Goal: Task Accomplishment & Management: Use online tool/utility

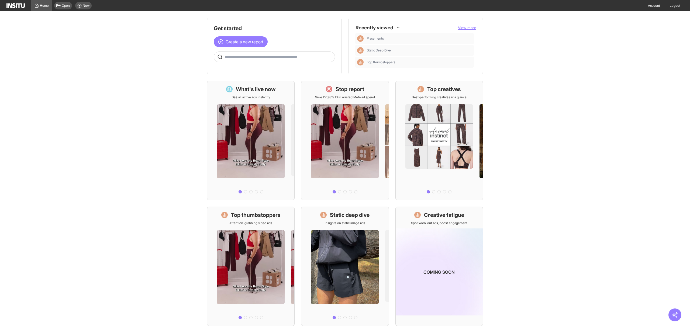
click at [85, 43] on main "Get started Create a new report Ask questions like: Which campaigns had the hig…" at bounding box center [345, 170] width 690 height 319
click at [39, 4] on div "Home" at bounding box center [41, 6] width 14 height 4
click at [44, 3] on link "Home" at bounding box center [41, 5] width 21 height 11
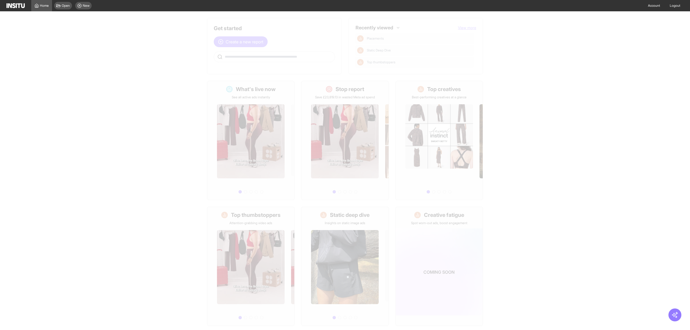
click at [5, 4] on header "Home Open New Account Logout" at bounding box center [345, 5] width 690 height 11
click at [12, 7] on img at bounding box center [15, 5] width 18 height 5
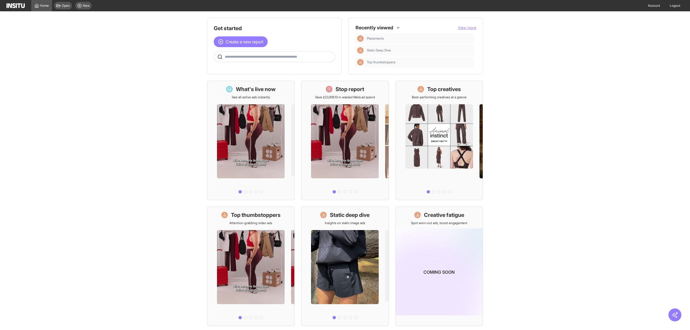
click at [18, 6] on img at bounding box center [15, 5] width 18 height 5
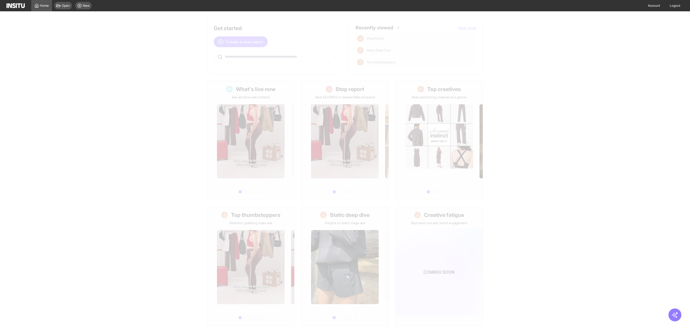
click at [118, 48] on main "Get started Create a new report Ask questions like: Which campaigns had the hig…" at bounding box center [345, 170] width 690 height 319
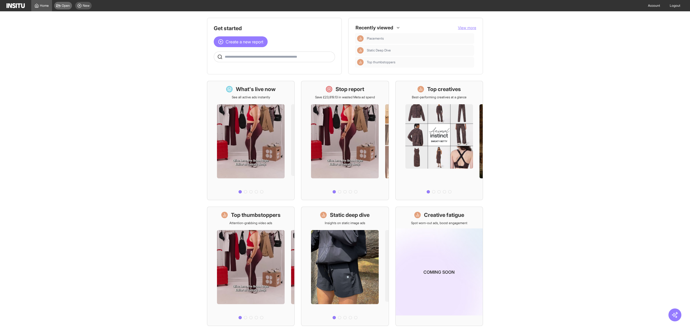
click at [61, 5] on div "Open" at bounding box center [63, 6] width 18 height 8
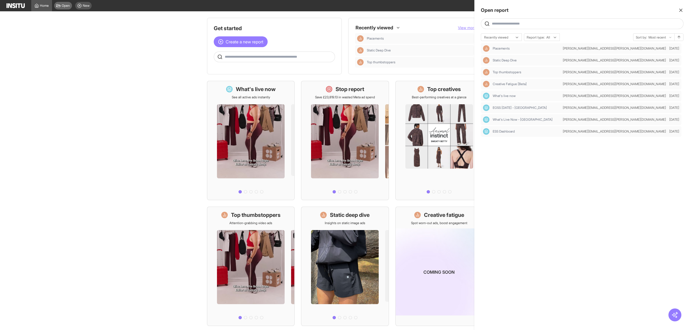
click at [61, 5] on div at bounding box center [345, 165] width 690 height 330
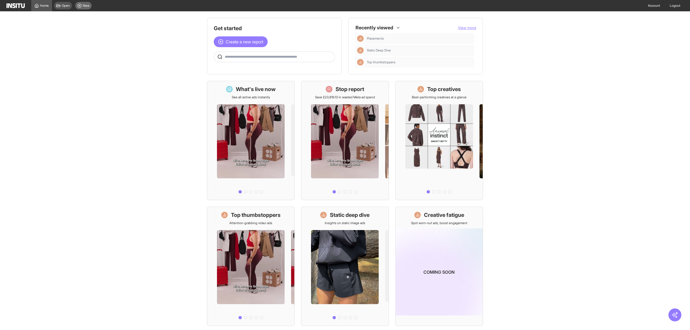
click at [82, 3] on div "New" at bounding box center [83, 6] width 16 height 8
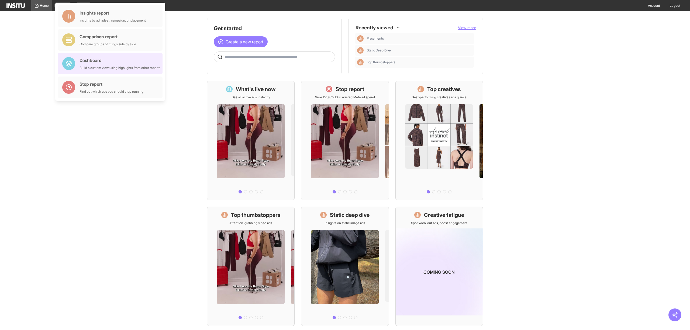
click at [120, 64] on div "Dashboard Build a custom view using highlights from other reports" at bounding box center [119, 63] width 81 height 13
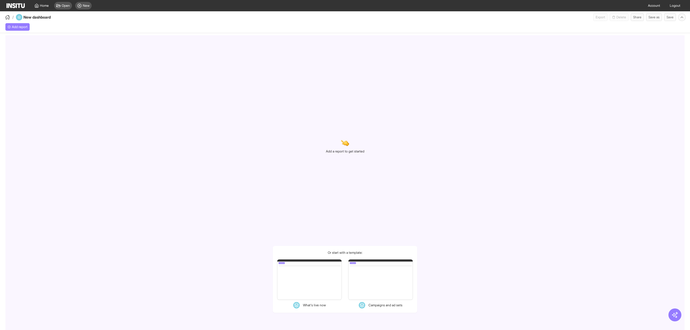
select select "**"
click at [6, 17] on icon "button" at bounding box center [7, 17] width 5 height 5
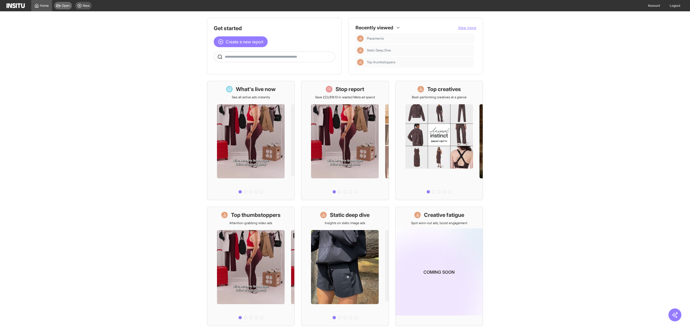
click at [67, 7] on span "Open" at bounding box center [66, 6] width 8 height 4
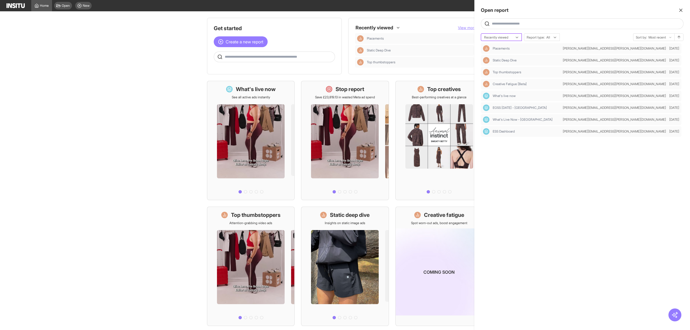
click at [494, 38] on div at bounding box center [497, 37] width 28 height 5
click at [504, 40] on div "Recently viewed" at bounding box center [501, 38] width 40 height 8
click at [550, 168] on div "Placements [PERSON_NAME][EMAIL_ADDRESS][PERSON_NAME][DOMAIN_NAME] [DATE] Static…" at bounding box center [582, 183] width 203 height 280
click at [681, 8] on icon "button" at bounding box center [680, 10] width 5 height 5
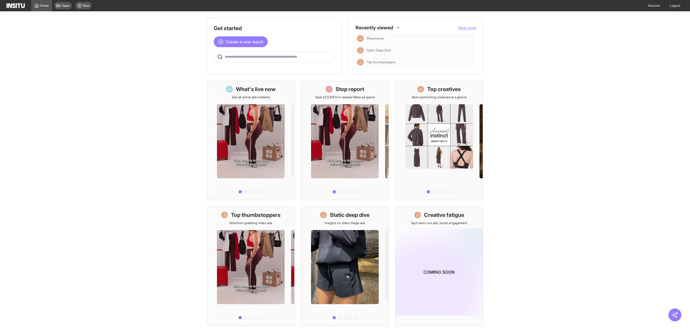
click at [157, 50] on main "Get started Create a new report Ask questions like: Which campaigns had the hig…" at bounding box center [345, 170] width 690 height 319
click at [86, 8] on div "New" at bounding box center [83, 6] width 16 height 8
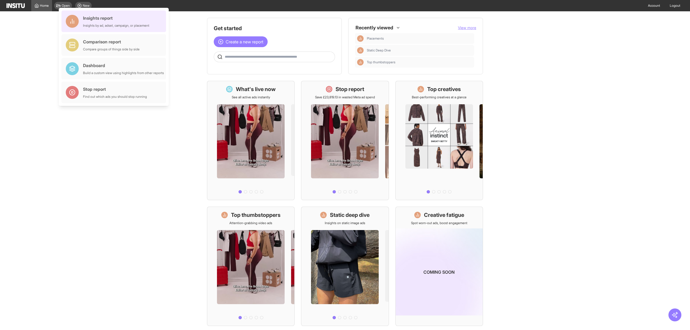
click at [119, 25] on div "Insights by ad, adset, campaign, or placement" at bounding box center [116, 25] width 66 height 4
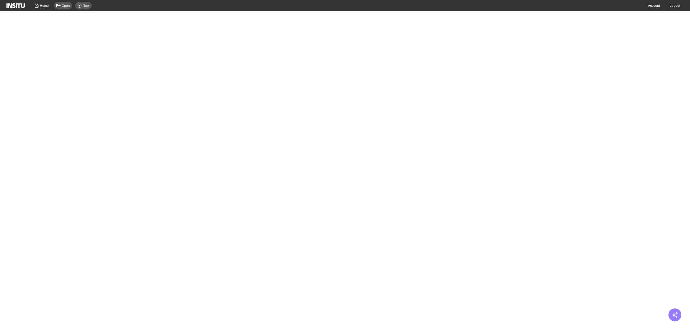
select select "**"
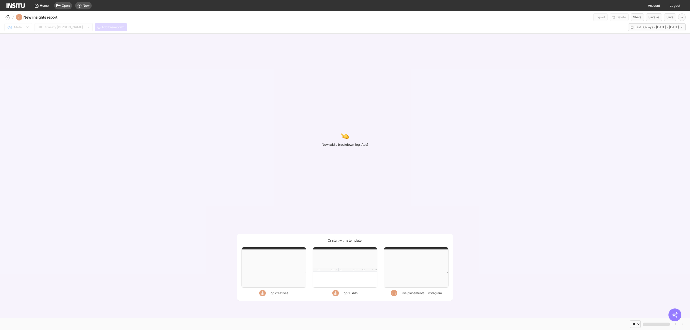
click at [294, 110] on div "Now add a breakdown (eg. Ads) Or start with a template: Filters Format Static V…" at bounding box center [345, 176] width 690 height 284
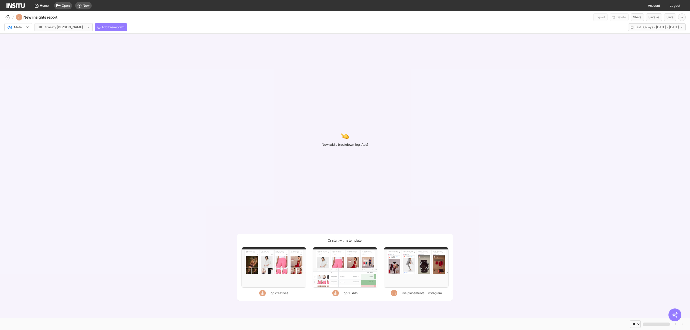
click at [57, 32] on div "Meta UK - Sweaty [PERSON_NAME] Add breakdown Last 30 days - [DATE] - [DATE] [DA…" at bounding box center [345, 27] width 690 height 12
click at [58, 29] on div at bounding box center [60, 27] width 46 height 5
click at [102, 28] on span "Add breakdown" at bounding box center [113, 27] width 23 height 4
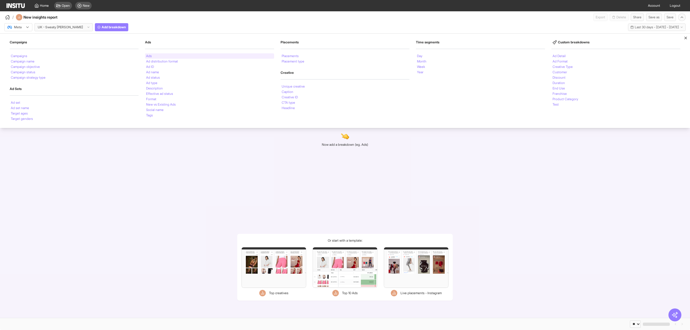
click at [148, 57] on li "Ads" at bounding box center [149, 55] width 6 height 3
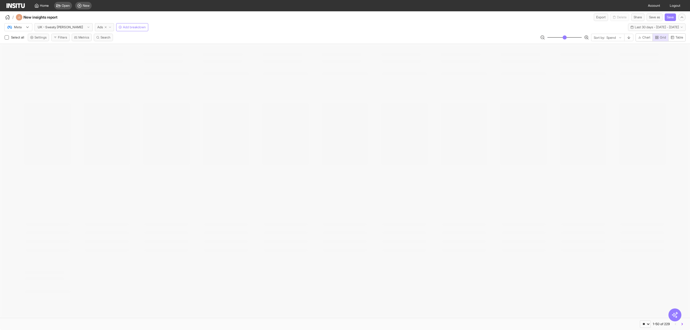
click at [634, 27] on span "Last 30 days - [DATE] - [DATE]" at bounding box center [656, 27] width 44 height 4
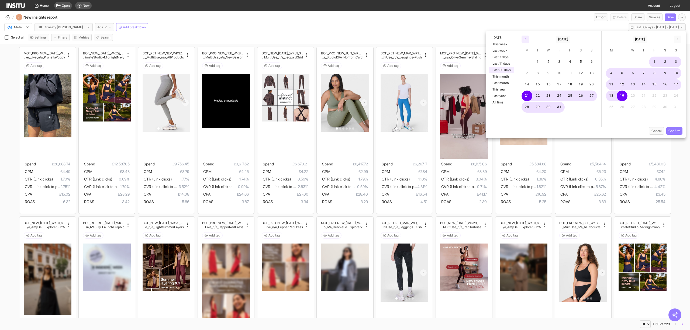
click at [525, 38] on icon "button" at bounding box center [524, 39] width 3 height 3
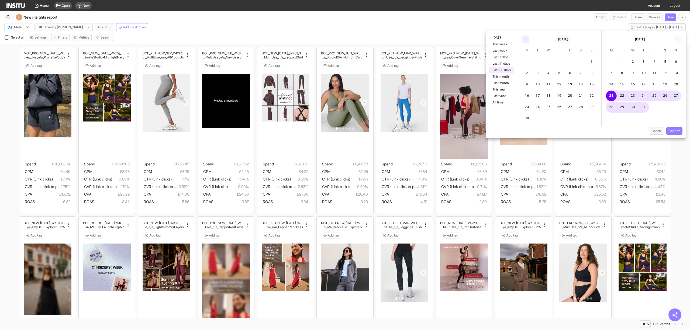
click at [525, 38] on icon "button" at bounding box center [524, 39] width 3 height 3
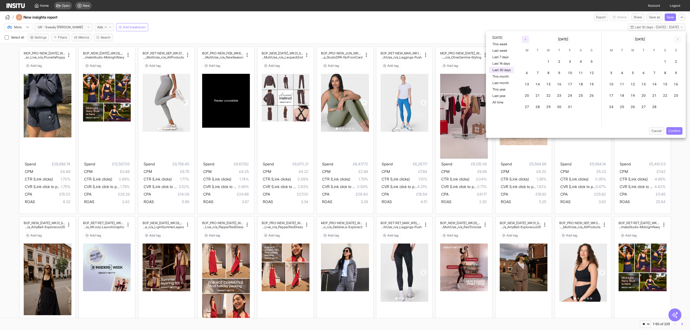
click at [525, 38] on icon "button" at bounding box center [524, 39] width 3 height 3
click at [663, 62] on button "2" at bounding box center [664, 62] width 11 height 11
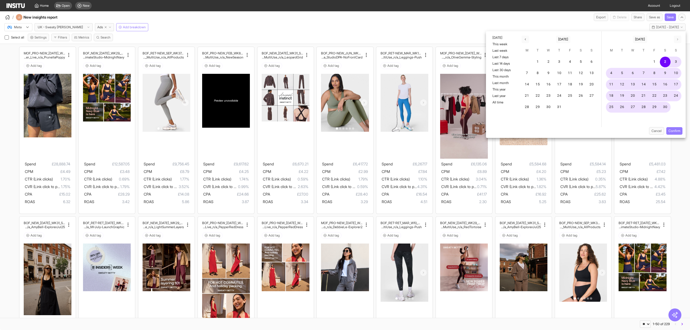
click at [677, 43] on div "[DATE] [DATE]" at bounding box center [643, 38] width 84 height 14
click at [677, 43] on button "button" at bounding box center [678, 40] width 8 height 8
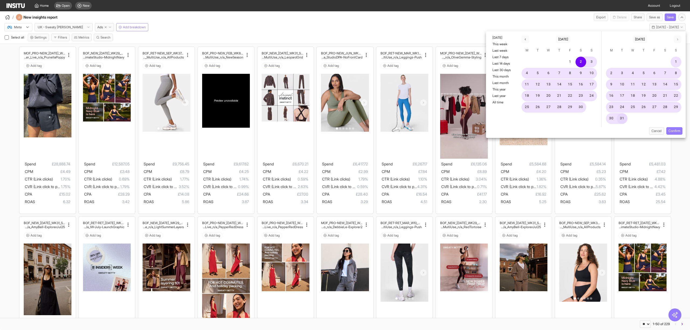
click at [624, 113] on button "31" at bounding box center [621, 118] width 11 height 11
click at [670, 130] on button "Confirm" at bounding box center [674, 131] width 16 height 8
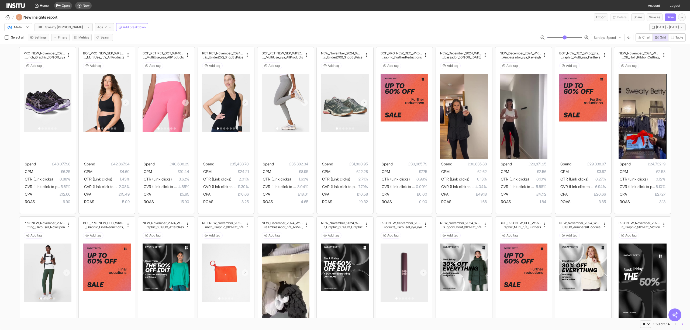
click at [72, 41] on div "Select all Settings Filters Metrics Search" at bounding box center [58, 38] width 109 height 8
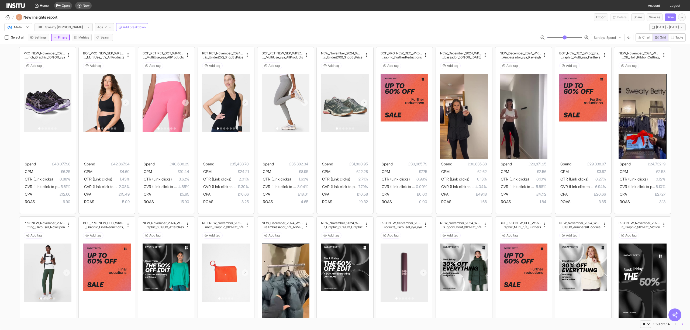
click at [66, 41] on button "Filters" at bounding box center [60, 38] width 18 height 8
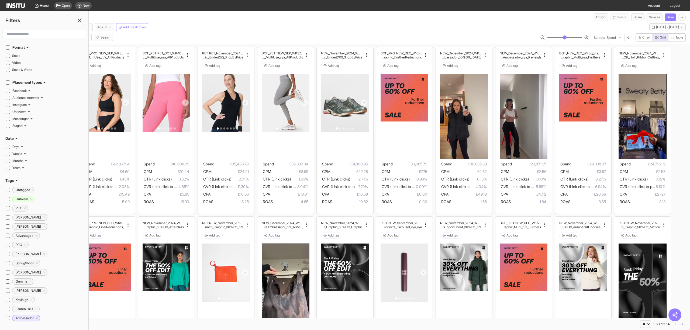
click at [158, 26] on div "Meta UK - Sweaty [PERSON_NAME] Ads Add breakdown [DATE] - [DATE] [DATE] - [DATE]" at bounding box center [345, 26] width 690 height 10
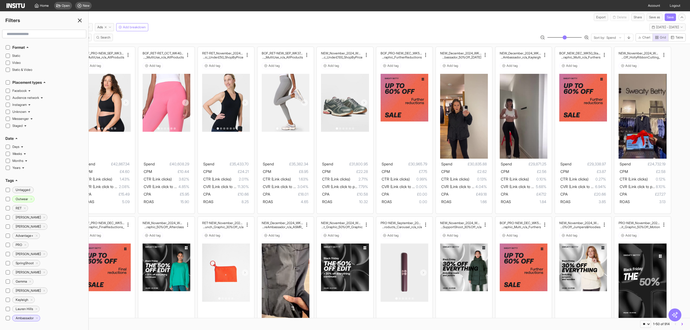
click at [80, 19] on icon at bounding box center [80, 20] width 6 height 6
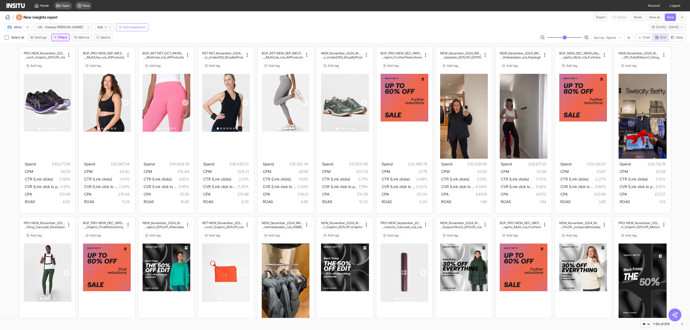
click at [67, 39] on button "Filters" at bounding box center [60, 38] width 18 height 8
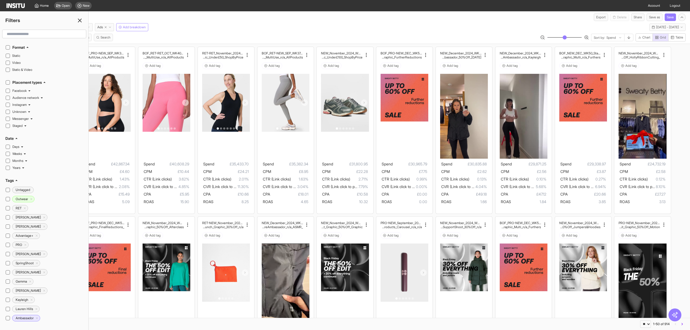
click at [40, 35] on input "text" at bounding box center [44, 34] width 79 height 10
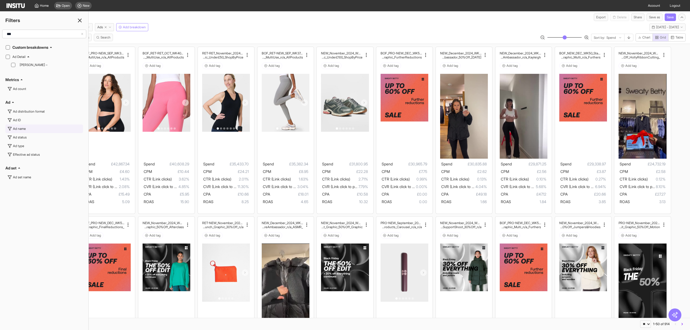
type input "**"
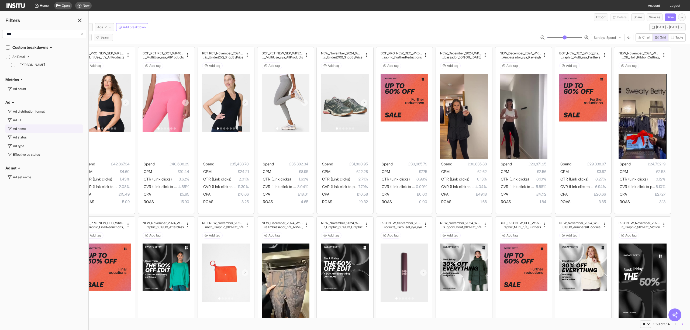
click at [23, 128] on div "Ad name" at bounding box center [19, 129] width 13 height 4
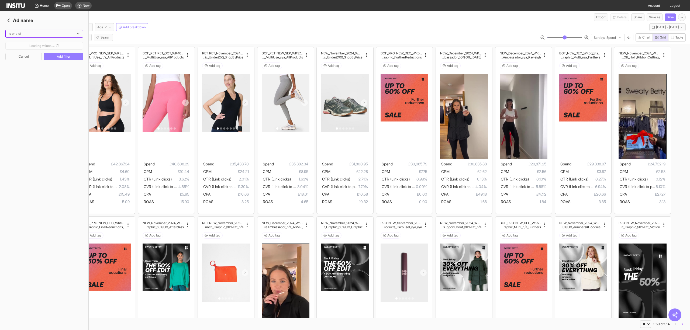
click at [40, 33] on div at bounding box center [40, 33] width 65 height 5
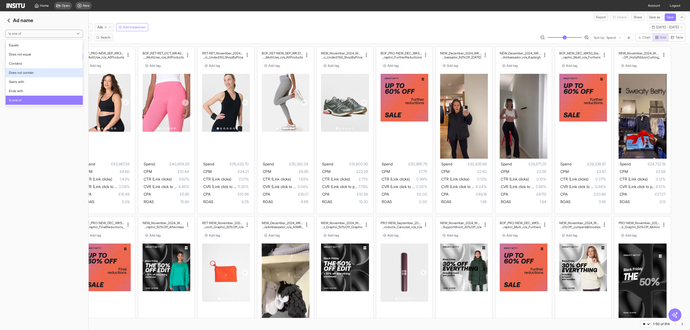
click at [29, 73] on span "Does not contain" at bounding box center [21, 72] width 25 height 5
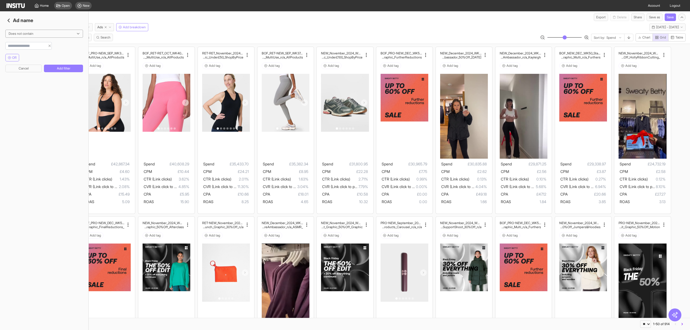
click at [36, 46] on input "string" at bounding box center [26, 45] width 40 height 5
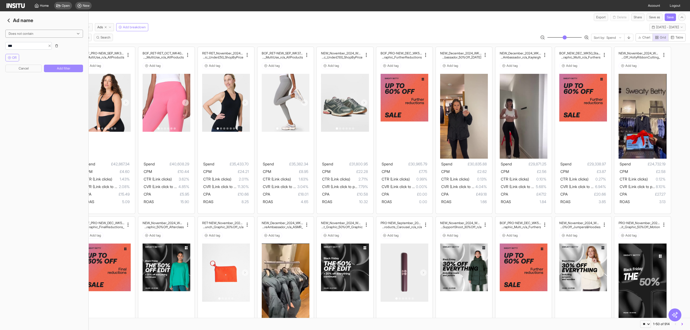
type input "***"
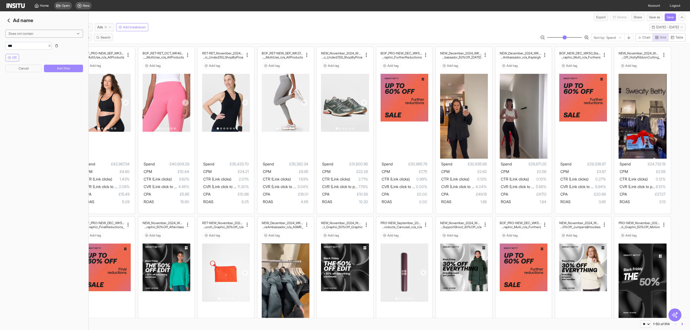
click at [65, 69] on button "Add filter" at bounding box center [63, 69] width 39 height 8
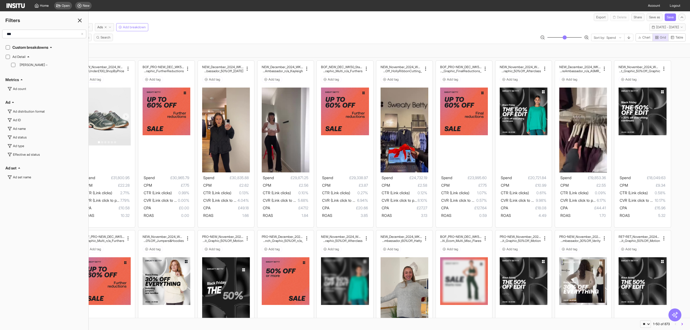
click at [80, 19] on icon at bounding box center [80, 20] width 6 height 6
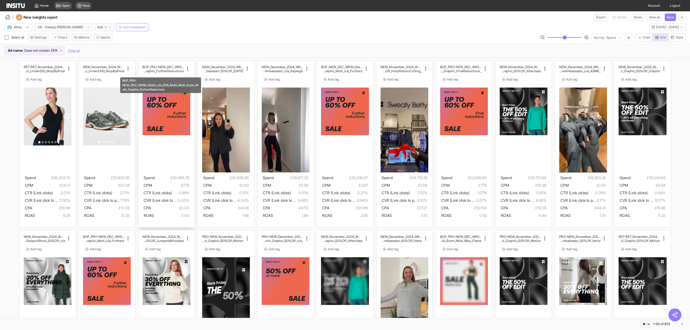
click at [175, 72] on h2 "Multi_Ecom_Multi_Graphic_FurtherReductions" at bounding box center [163, 71] width 41 height 4
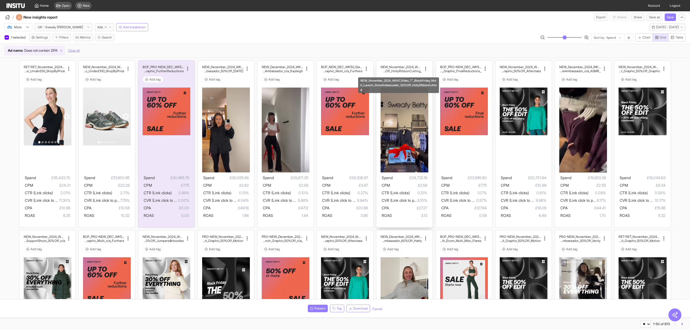
click at [407, 72] on h2 "_Launch_StoreAmbassador_30%Off_HollyRibbonCutting" at bounding box center [400, 71] width 41 height 4
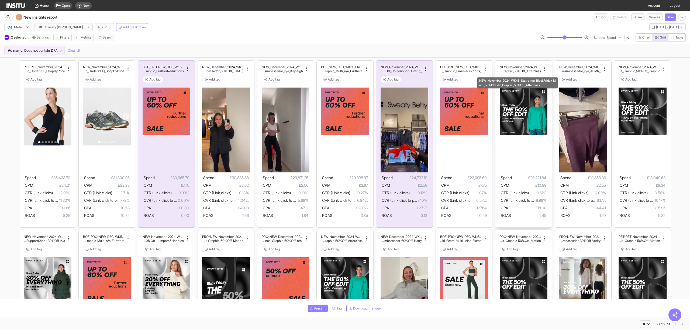
click at [515, 67] on h2 "NEW_November_2024_WK48_Static_n/a_BlackFrida" at bounding box center [519, 67] width 41 height 4
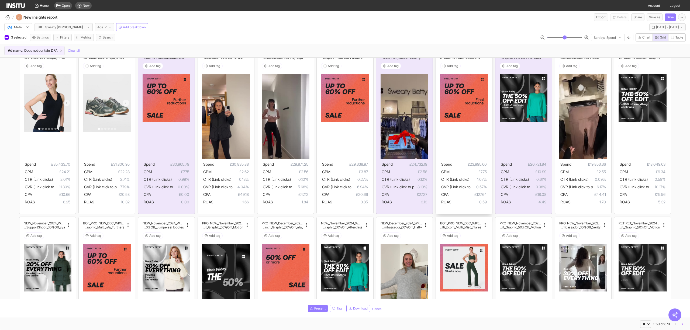
scroll to position [36, 0]
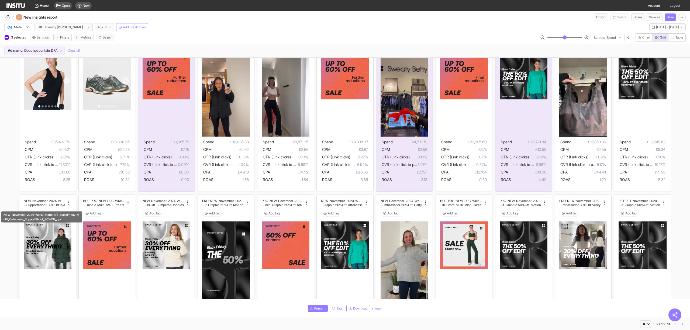
click at [48, 205] on h2 "ay_Multi_Outerwear_SupportShoot_30%Off_n/a" at bounding box center [44, 205] width 41 height 4
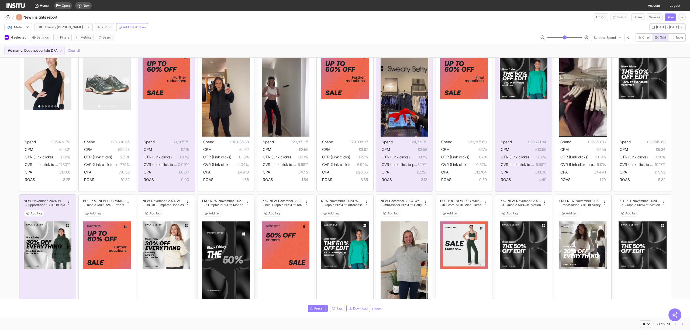
click at [229, 204] on h2 "day_Multi_50%OffEdit_Graphic_50%Off_Motion" at bounding box center [222, 205] width 41 height 4
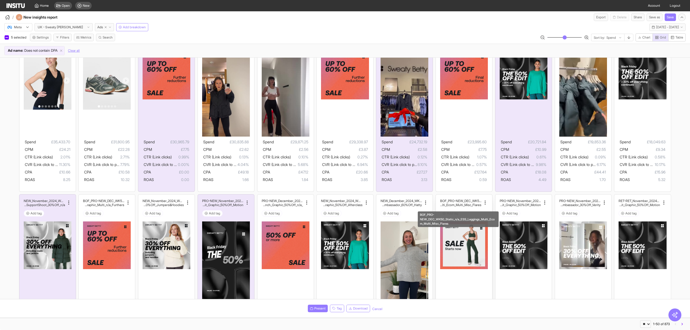
click at [454, 204] on h2 "eggings_Multi_Ecom_Multi_Misc_Flares" at bounding box center [460, 205] width 41 height 4
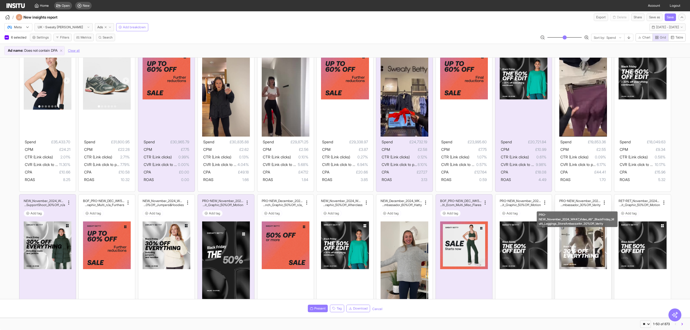
click at [572, 203] on h2 "y_Multi_Leggings_StoreAmbassador_30%Off_Verity" at bounding box center [579, 205] width 41 height 4
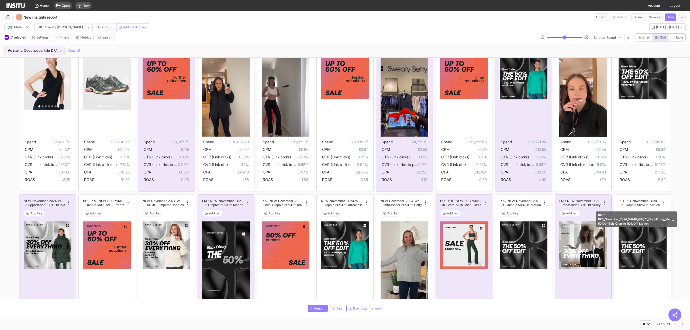
click at [634, 199] on h2 "RET-RET_November_2024_WK48_GIF_7"_BlackFri" at bounding box center [638, 201] width 41 height 4
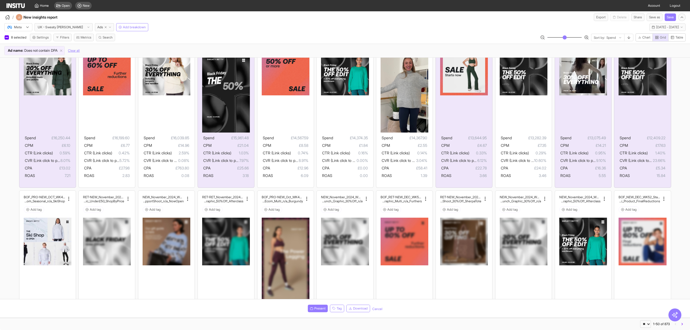
scroll to position [251, 0]
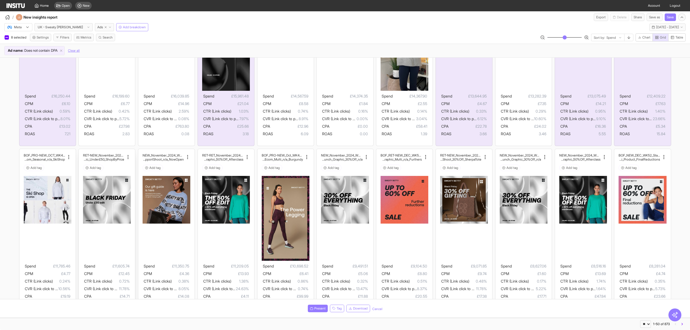
click at [110, 162] on div "RET-NEW_November_2024_WK47_Static_n/a_BlackFri day_Multi_Launch_Graphic_Under£5…" at bounding box center [107, 162] width 48 height 19
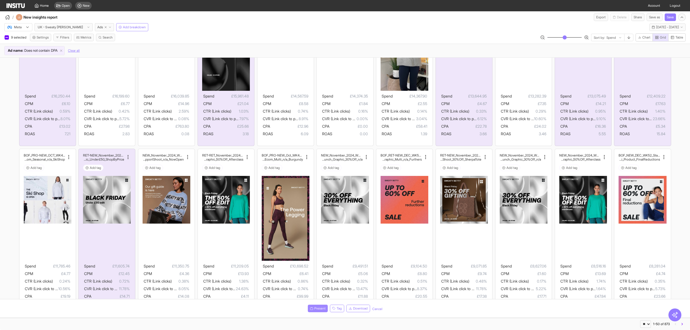
click at [317, 307] on span "Present" at bounding box center [319, 308] width 11 height 4
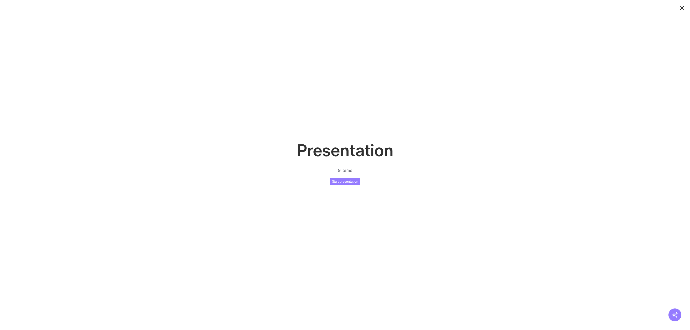
click at [682, 8] on line "button" at bounding box center [681, 7] width 3 height 3
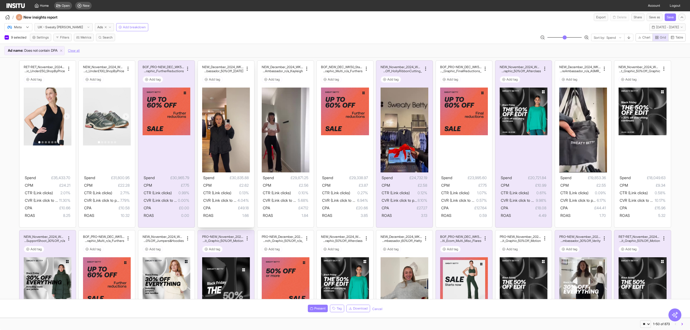
click at [225, 65] on div "NEW_December_2024_WK50_Video_11"_ESS_Mul ti_BlackEdit_StoreAmbassador_50%Off_[D…" at bounding box center [226, 144] width 56 height 167
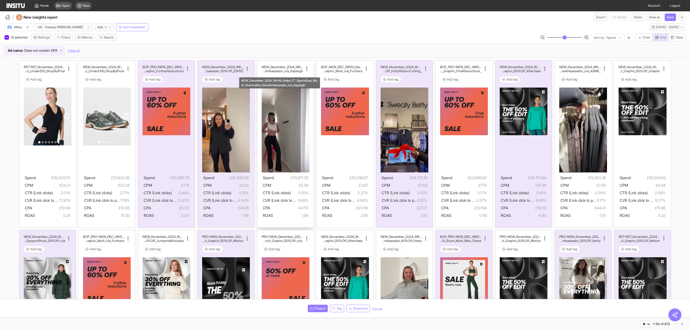
click at [271, 66] on h2 "NEW_December_2024_WK49_Video_17"_SportsBras_M" at bounding box center [282, 67] width 41 height 4
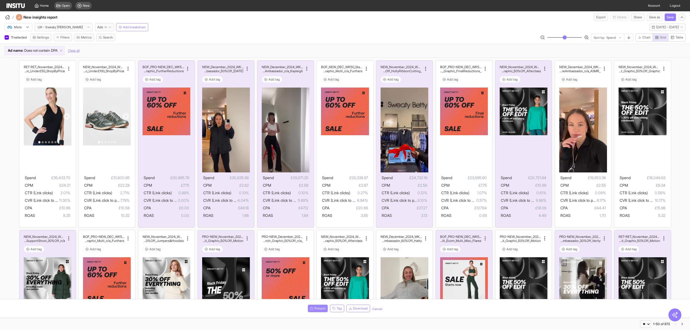
click at [314, 310] on span "Present" at bounding box center [319, 308] width 11 height 4
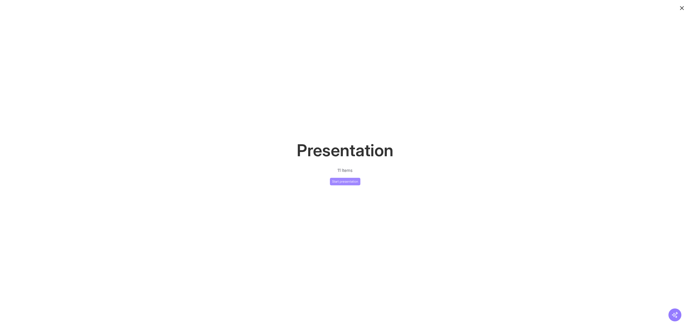
click at [348, 182] on button "Start presentation" at bounding box center [345, 182] width 30 height 8
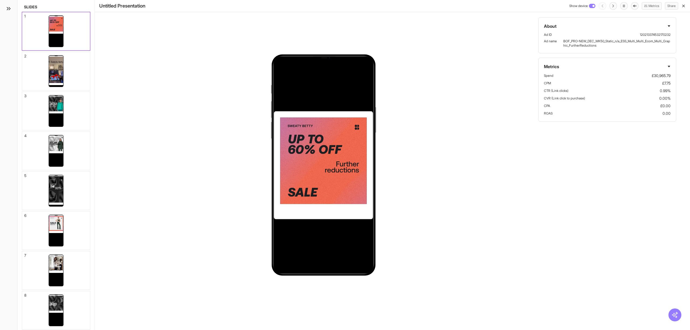
drag, startPoint x: 516, startPoint y: 77, endPoint x: 502, endPoint y: 85, distance: 15.9
click at [516, 77] on div "About Ad ID 120213374532170232 Ad name BOF_PRO-NEW_DEC_WK50_Static_n/a_ESS_Mult…" at bounding box center [392, 165] width 595 height 330
click at [71, 83] on div at bounding box center [56, 71] width 68 height 38
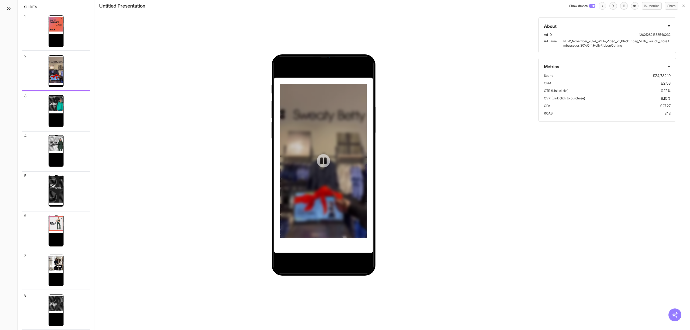
click at [323, 161] on icon at bounding box center [323, 160] width 6 height 6
click at [70, 111] on div at bounding box center [56, 111] width 68 height 38
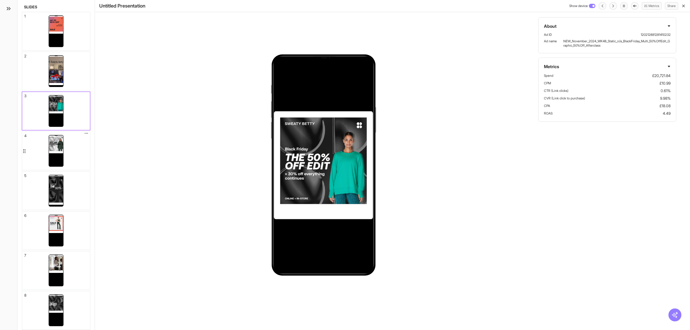
click at [58, 153] on div at bounding box center [56, 151] width 14 height 31
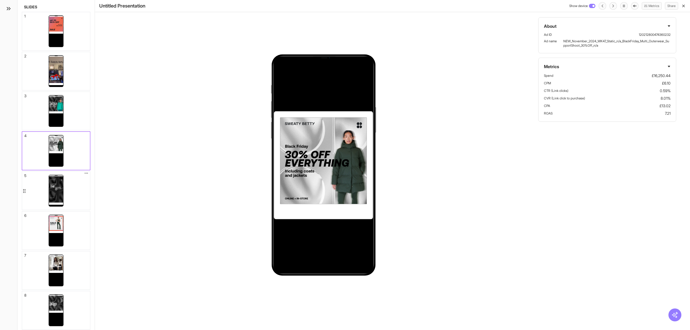
click at [76, 193] on div at bounding box center [56, 191] width 68 height 38
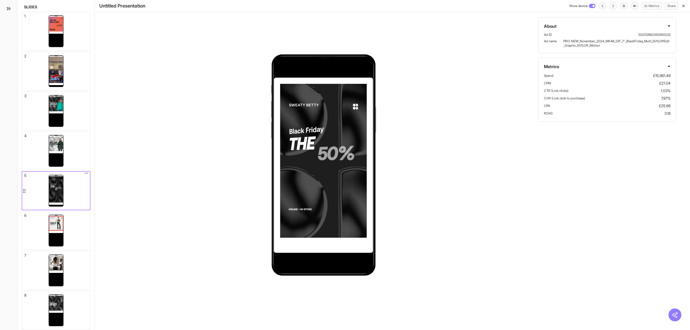
scroll to position [25, 0]
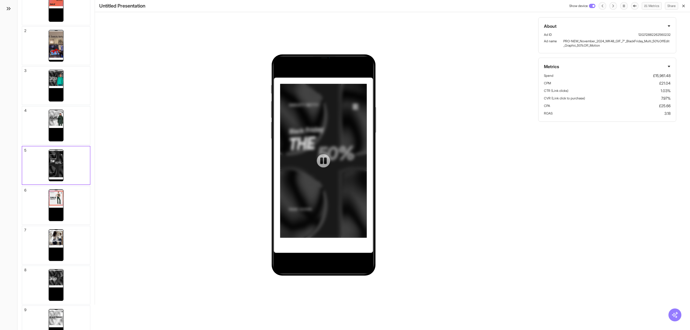
click at [324, 162] on icon at bounding box center [323, 160] width 6 height 6
click at [59, 204] on img at bounding box center [55, 198] width 15 height 15
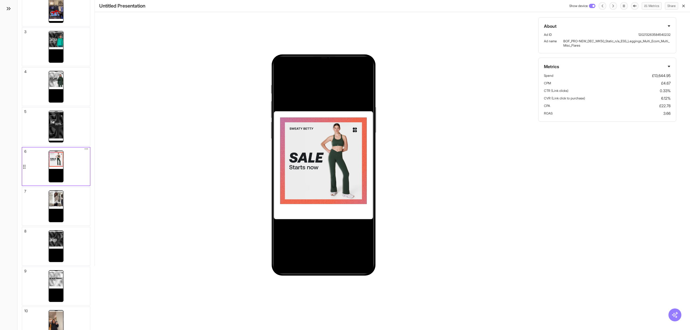
scroll to position [65, 0]
drag, startPoint x: 90, startPoint y: 206, endPoint x: 78, endPoint y: 205, distance: 12.4
click at [90, 206] on div "Slides 1 2 3 4 5 6 7 8 9 10 11 To pick up a draggable item, press the space bar…" at bounding box center [56, 100] width 77 height 330
click at [78, 205] on div at bounding box center [56, 205] width 68 height 38
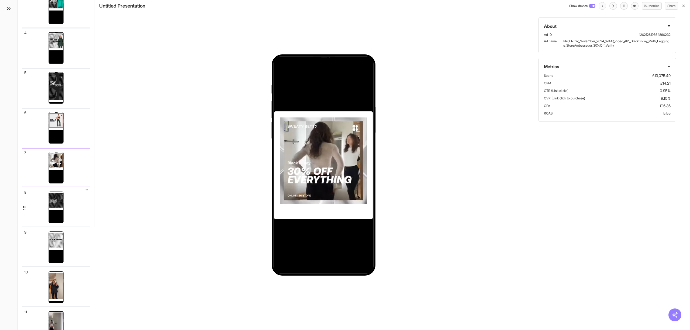
scroll to position [105, 0]
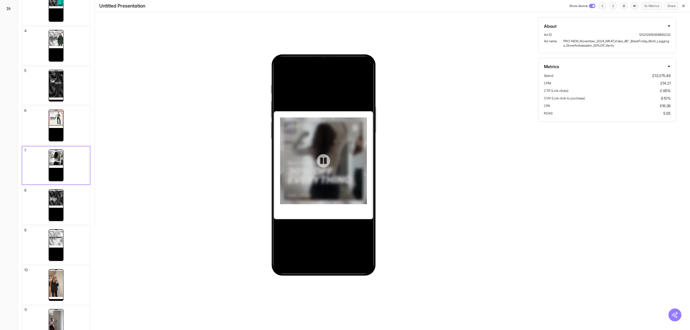
click at [324, 163] on icon at bounding box center [323, 160] width 6 height 6
click at [69, 209] on div at bounding box center [56, 205] width 68 height 38
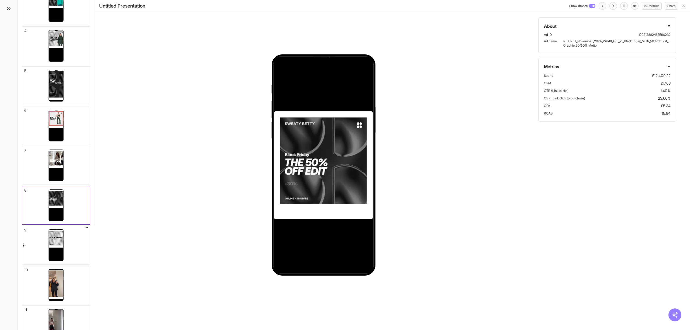
scroll to position [119, 0]
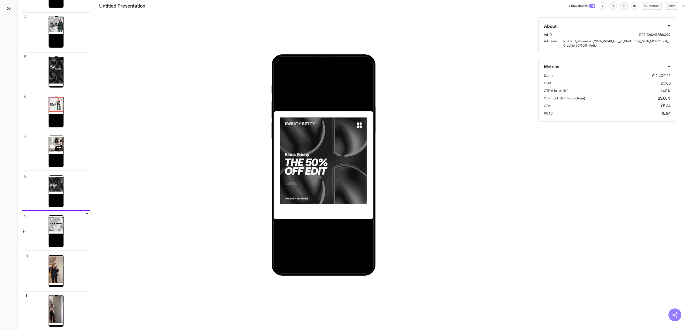
click at [67, 243] on div at bounding box center [56, 231] width 68 height 38
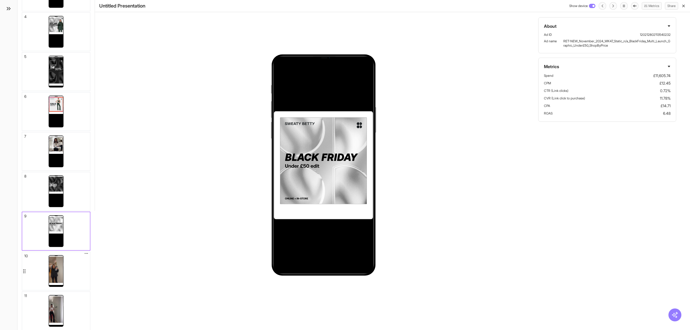
click at [70, 282] on div at bounding box center [56, 271] width 68 height 38
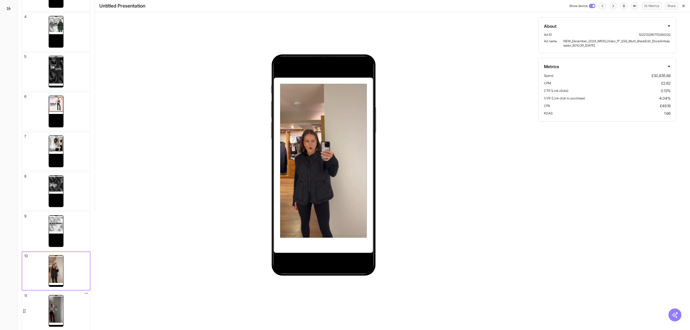
click at [63, 304] on div at bounding box center [56, 311] width 15 height 32
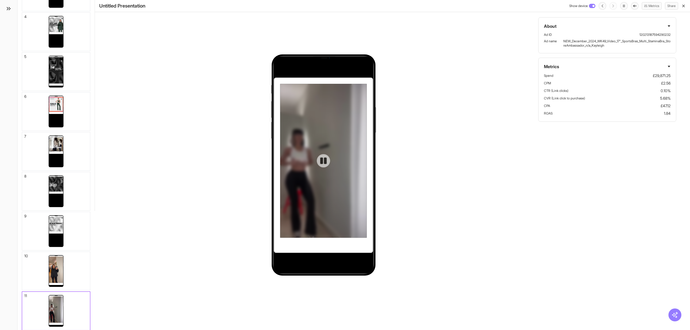
click at [327, 162] on icon at bounding box center [323, 160] width 6 height 6
click at [325, 160] on icon at bounding box center [323, 160] width 6 height 7
click at [323, 158] on icon at bounding box center [323, 160] width 6 height 6
click at [83, 259] on div at bounding box center [56, 271] width 68 height 38
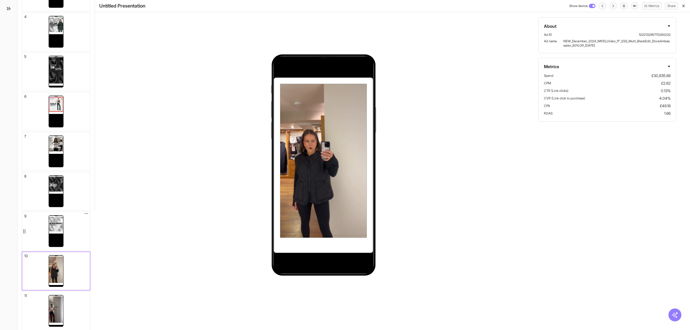
click at [57, 229] on img at bounding box center [55, 224] width 15 height 15
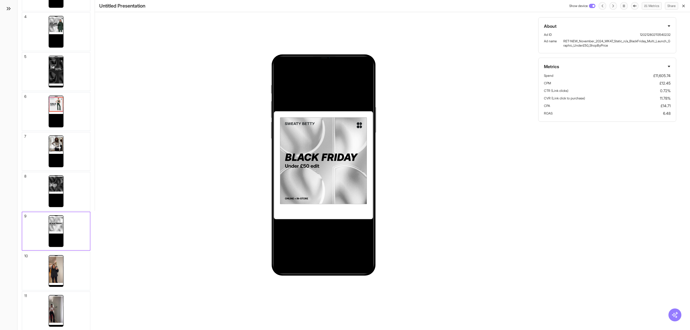
click at [181, 41] on div "About Ad ID 120212802113540232 Ad name RET-NEW_November_2024_WK47_Static_n/a_Bl…" at bounding box center [392, 165] width 595 height 330
click at [685, 7] on icon "button" at bounding box center [683, 6] width 4 height 4
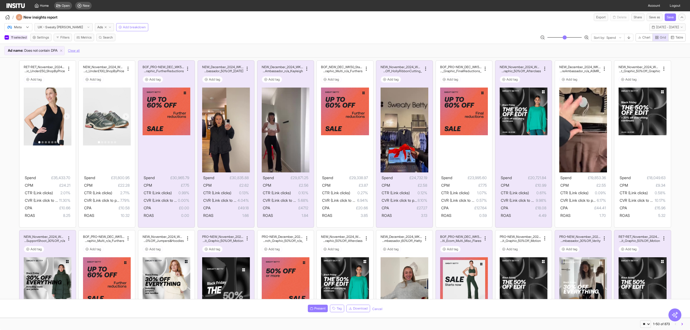
click at [14, 38] on span "11 selected" at bounding box center [19, 37] width 17 height 4
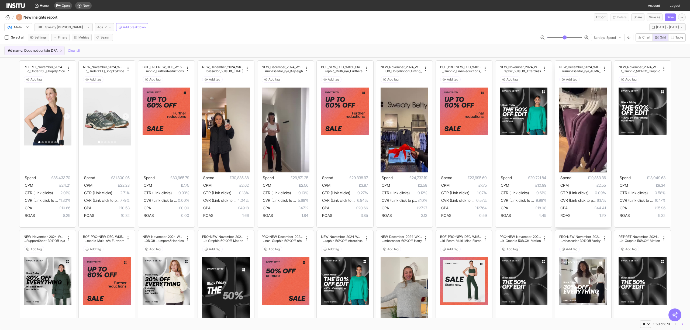
click at [586, 69] on h2 "_Multi_NewArrivals_StoreAmbassador_n/a_ASMR" at bounding box center [579, 71] width 41 height 4
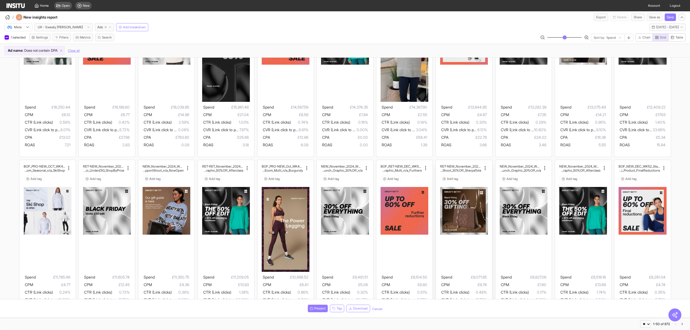
scroll to position [251, 0]
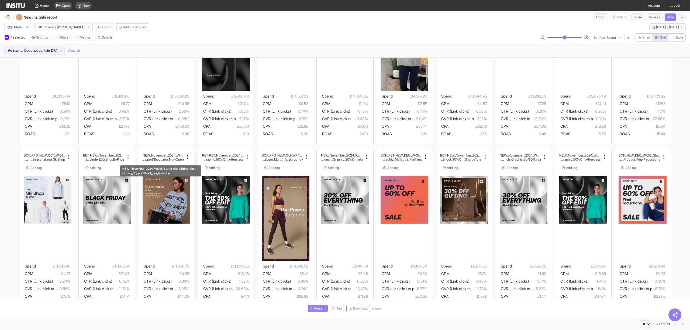
click at [151, 158] on h2 "g_Multi_Gifting_SupportShoot_n/a_NowOpen" at bounding box center [163, 159] width 41 height 4
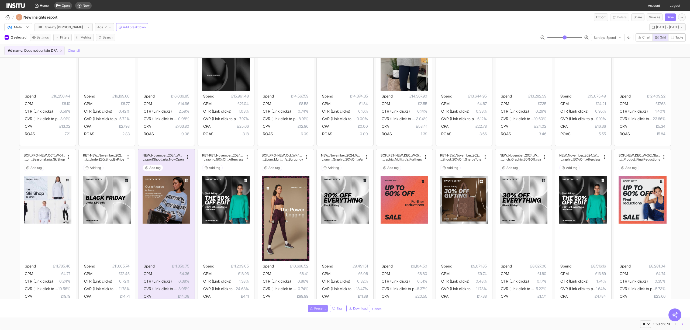
click at [321, 309] on span "Present" at bounding box center [319, 308] width 11 height 4
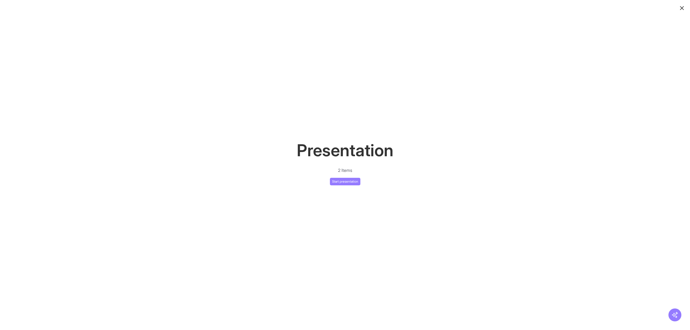
click at [341, 177] on div "Presentation 2 Items Start presentation" at bounding box center [345, 161] width 690 height 47
click at [344, 185] on button "Start presentation" at bounding box center [345, 182] width 30 height 8
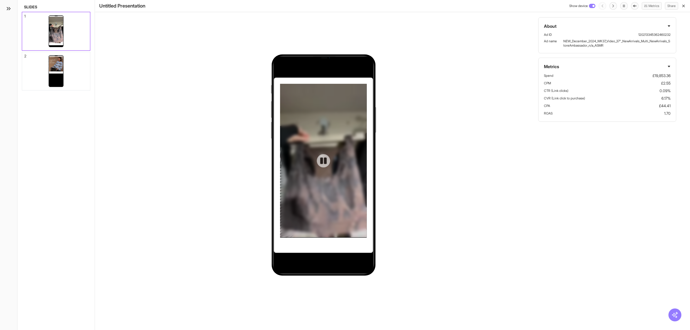
click at [324, 160] on icon at bounding box center [323, 160] width 6 height 6
